Goal: Task Accomplishment & Management: Manage account settings

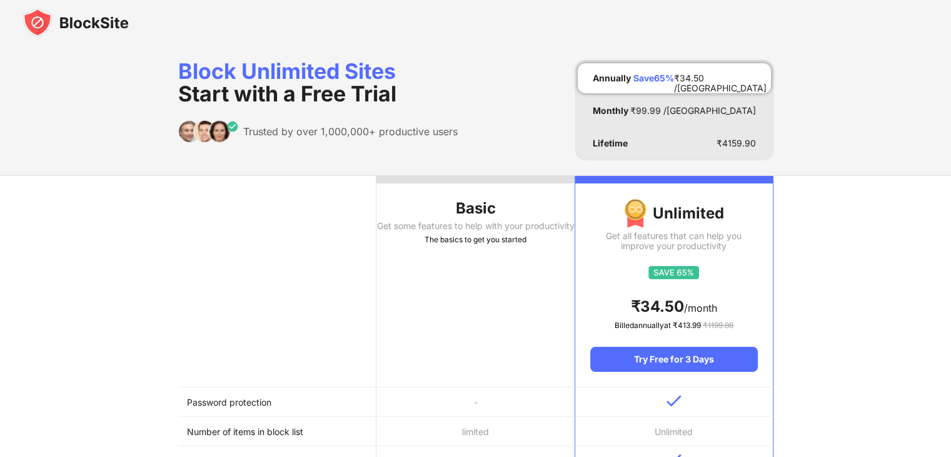
click at [470, 201] on div "Basic" at bounding box center [476, 208] width 198 height 20
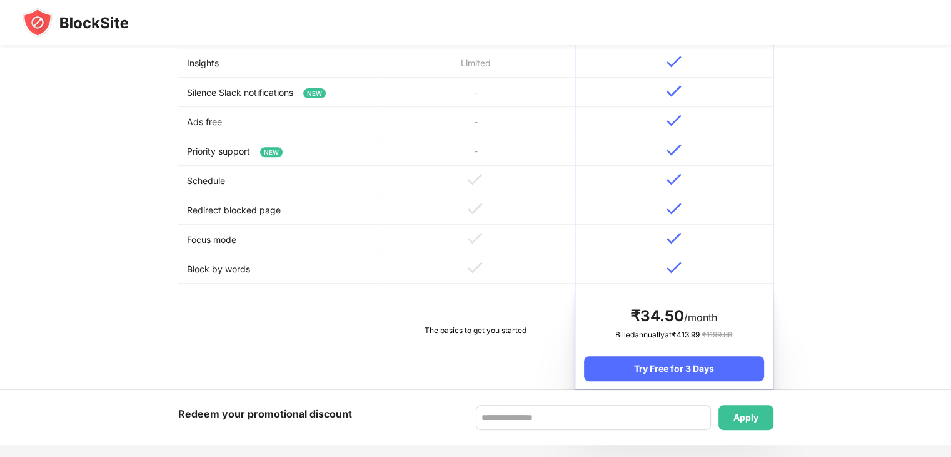
scroll to position [492, 0]
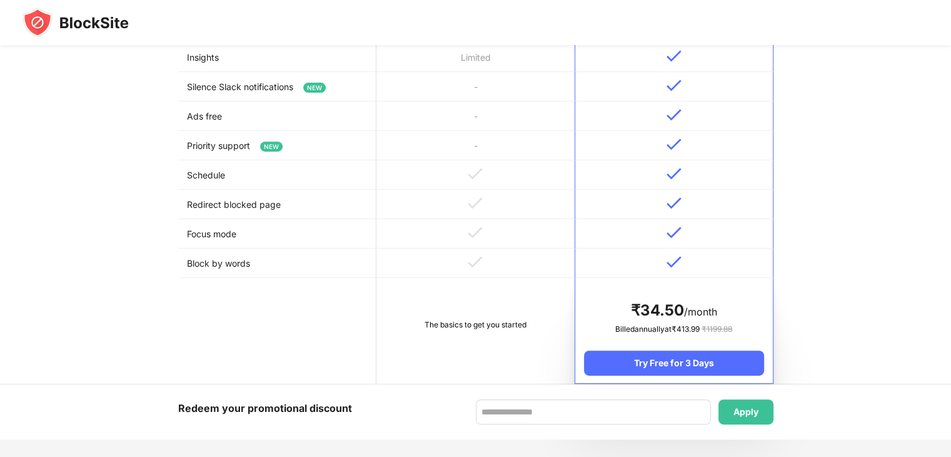
click at [474, 334] on td "The basics to get you started" at bounding box center [476, 331] width 198 height 106
click at [118, 29] on img at bounding box center [76, 23] width 106 height 30
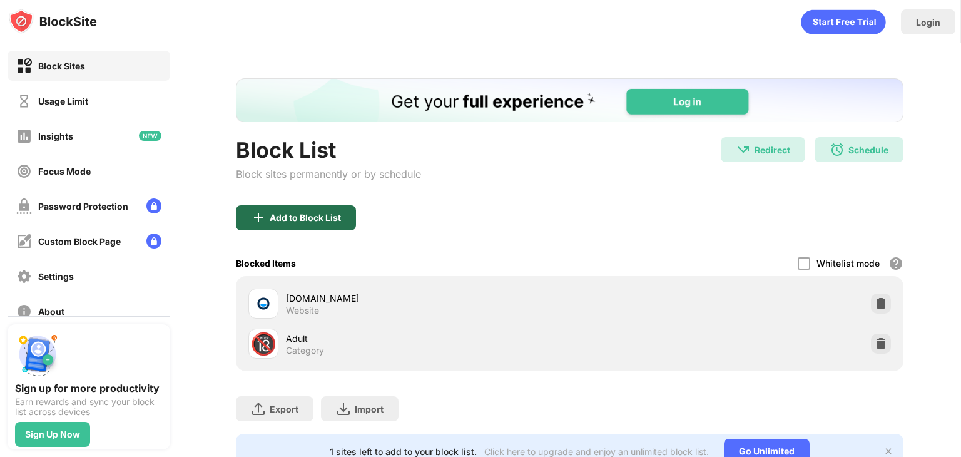
click at [325, 216] on div "Add to Block List" at bounding box center [305, 218] width 71 height 10
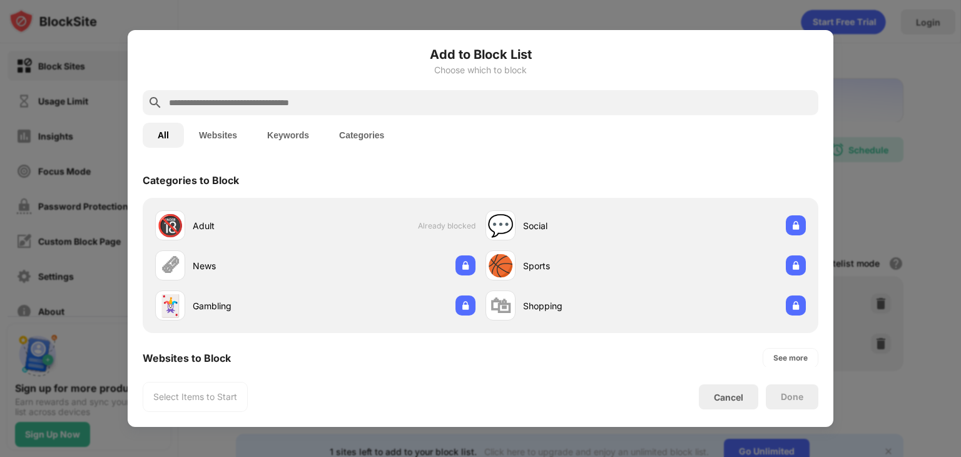
click at [370, 107] on input "text" at bounding box center [491, 102] width 646 height 15
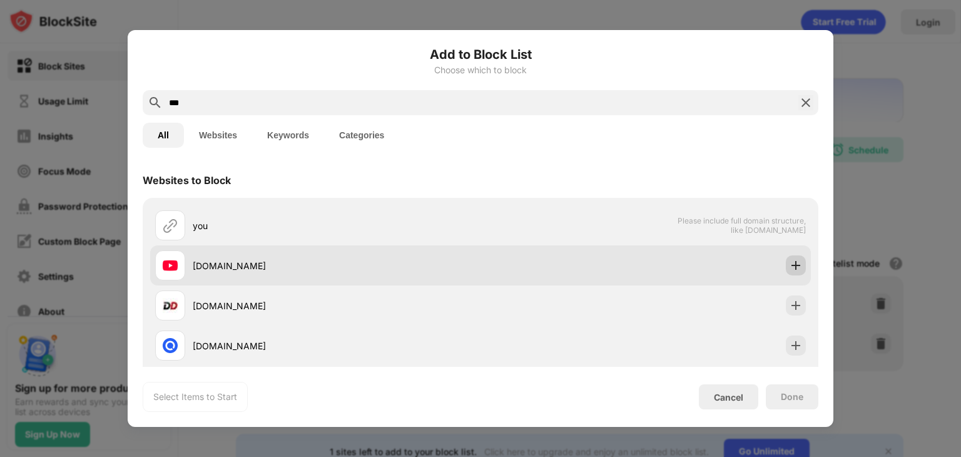
type input "***"
click at [789, 265] on img at bounding box center [795, 265] width 13 height 13
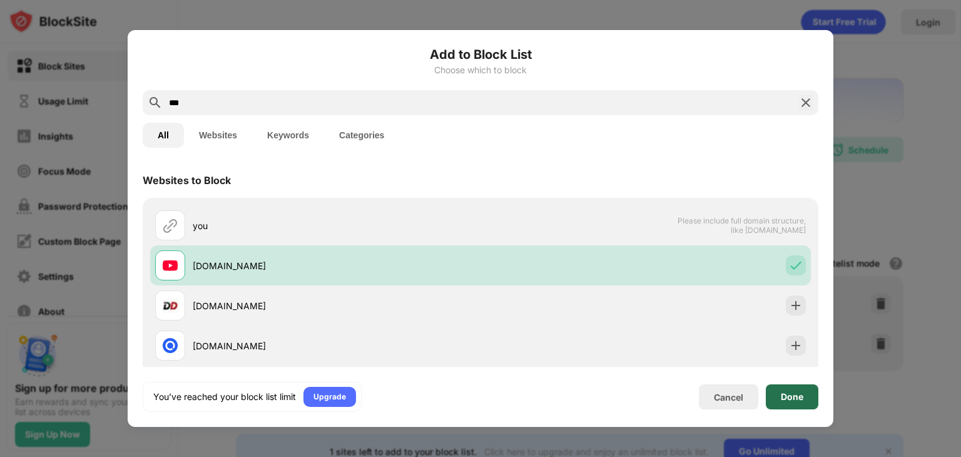
click at [798, 400] on div "Done" at bounding box center [792, 397] width 23 height 10
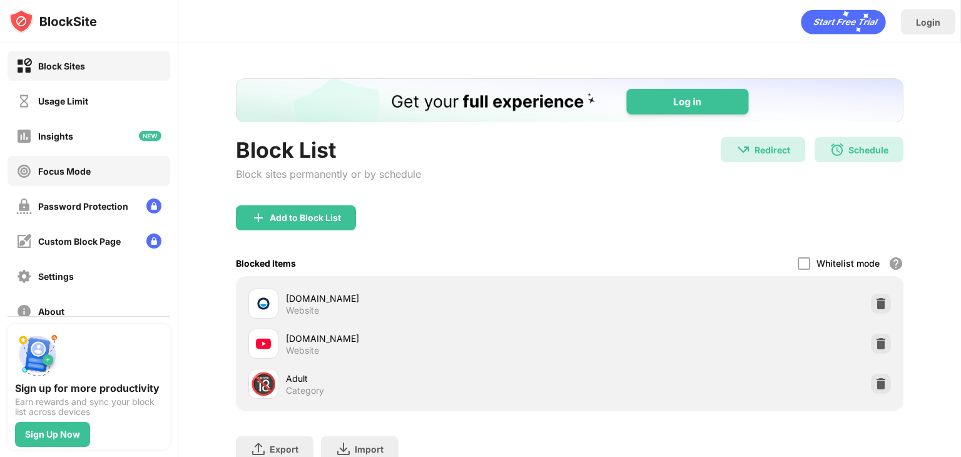
click at [83, 163] on div "Focus Mode" at bounding box center [53, 171] width 74 height 16
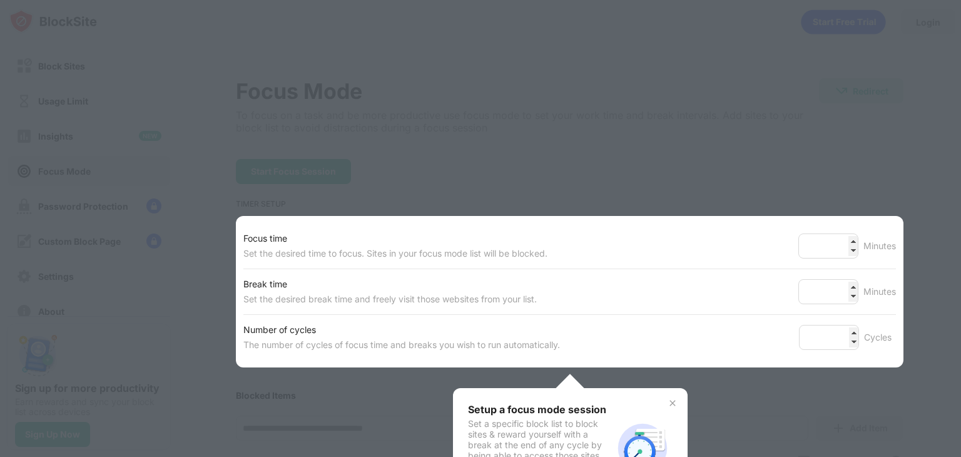
click at [760, 171] on div at bounding box center [480, 228] width 961 height 457
drag, startPoint x: 619, startPoint y: 148, endPoint x: 631, endPoint y: 146, distance: 11.5
click at [631, 146] on div at bounding box center [480, 228] width 961 height 457
click at [667, 399] on img at bounding box center [672, 403] width 10 height 10
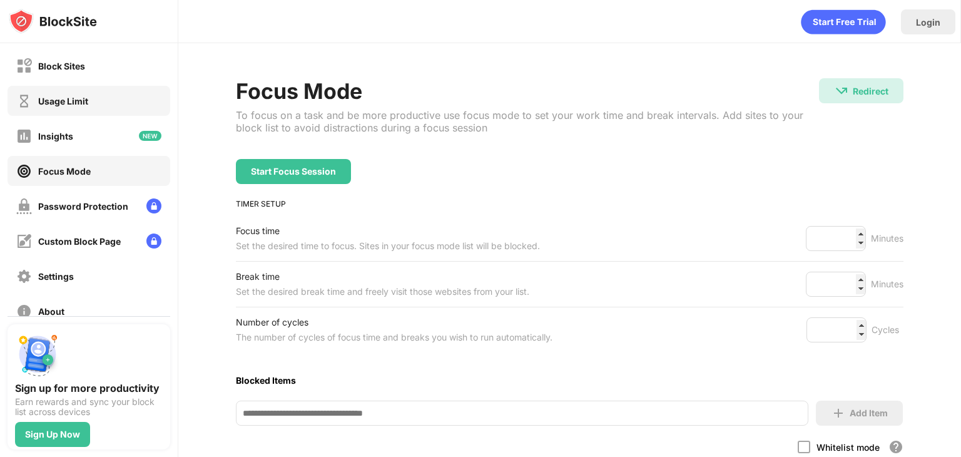
click at [103, 102] on div "Usage Limit" at bounding box center [89, 101] width 163 height 30
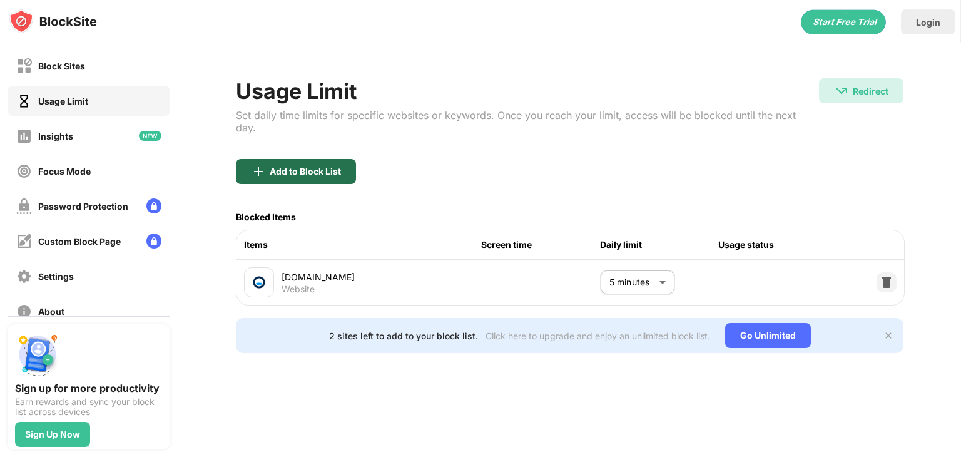
click at [304, 166] on div "Add to Block List" at bounding box center [305, 171] width 71 height 10
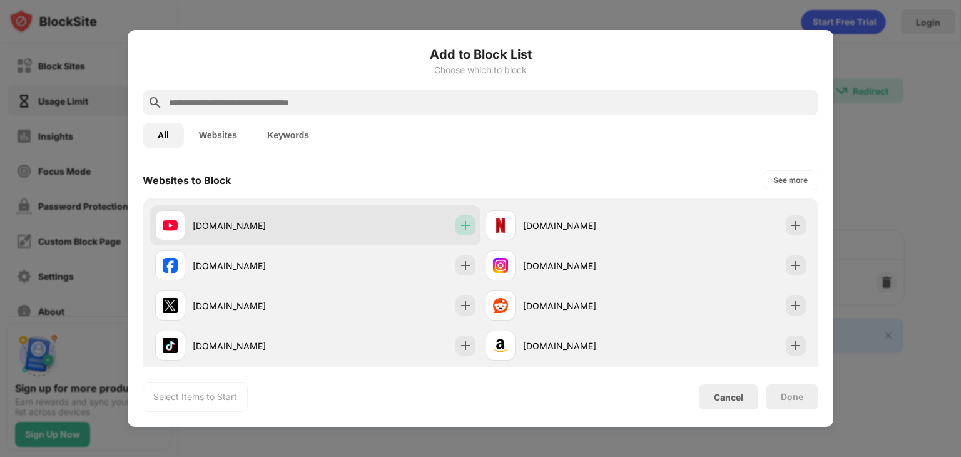
click at [459, 226] on img at bounding box center [465, 225] width 13 height 13
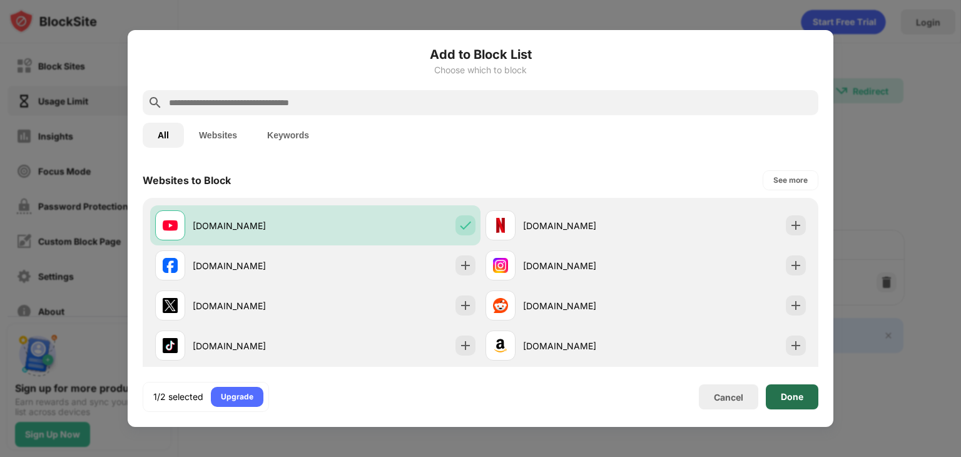
click at [781, 400] on div "Done" at bounding box center [792, 397] width 23 height 10
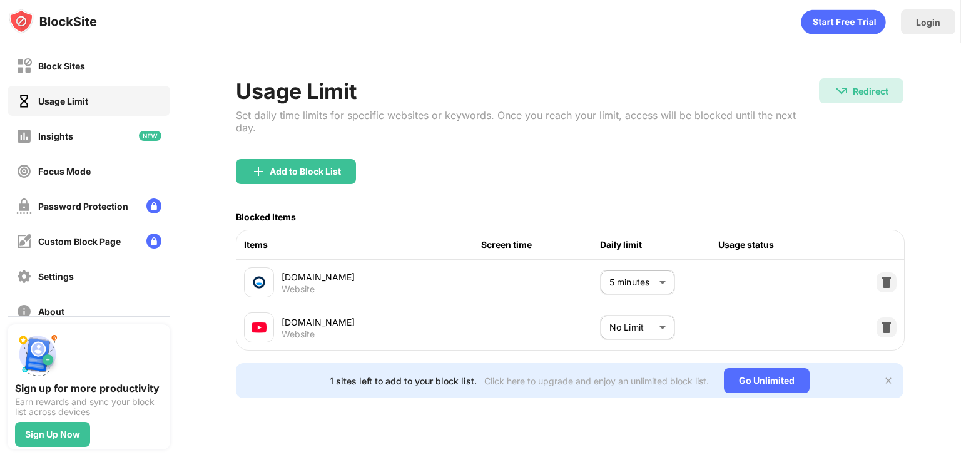
click at [661, 310] on body "Block Sites Usage Limit Insights Focus Mode Password Protection Custom Block Pa…" at bounding box center [480, 228] width 961 height 457
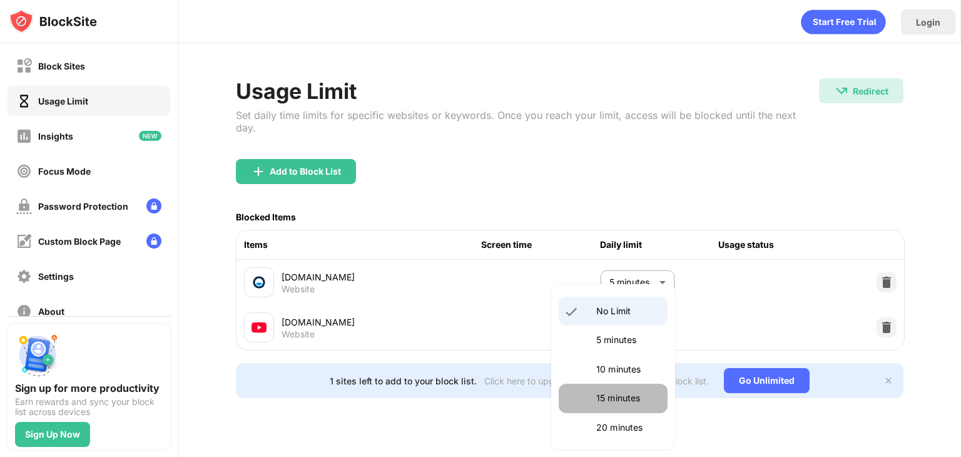
click at [623, 405] on p "15 minutes" at bounding box center [628, 398] width 64 height 14
type input "**"
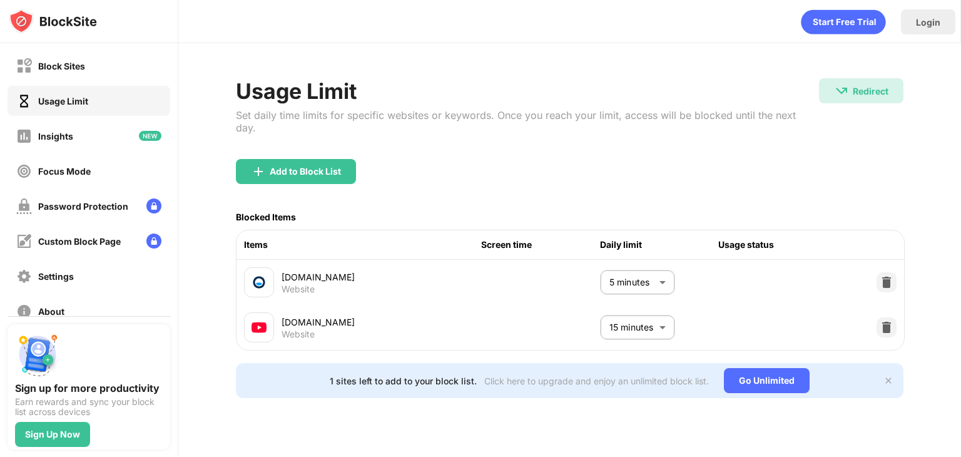
click at [652, 81] on div "Usage Limit" at bounding box center [527, 91] width 583 height 26
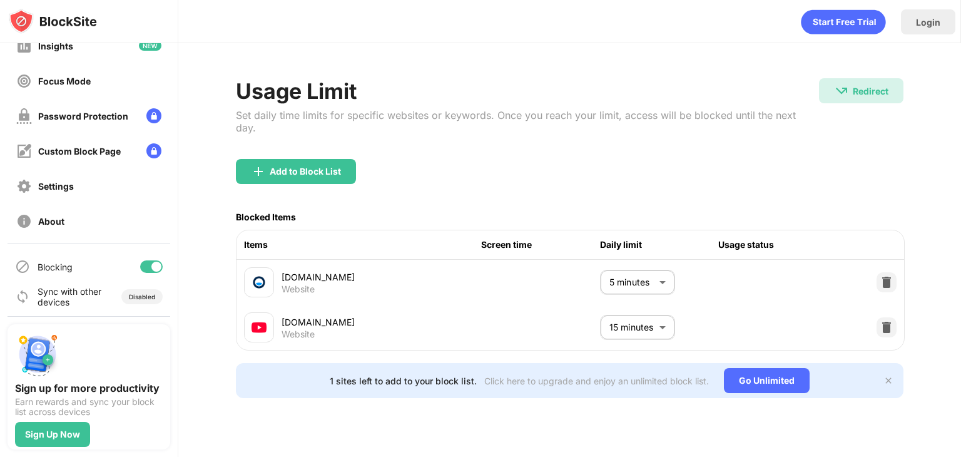
scroll to position [93, 0]
